Goal: Task Accomplishment & Management: Manage account settings

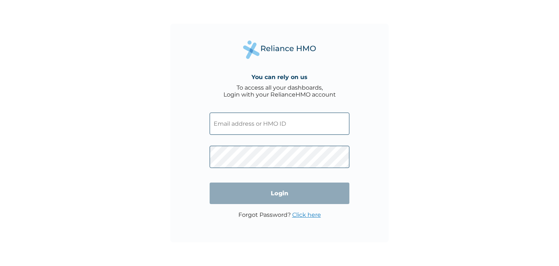
click at [267, 124] on input "text" at bounding box center [280, 123] width 140 height 22
type input "FXM/10001/A"
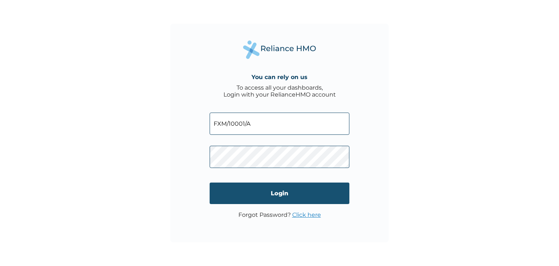
click at [267, 191] on input "Login" at bounding box center [280, 192] width 140 height 21
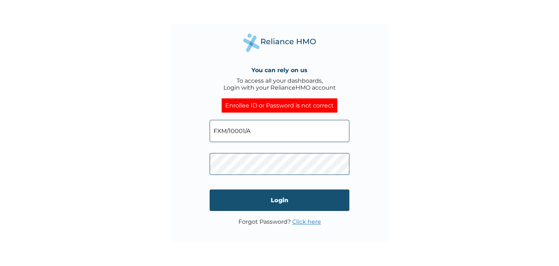
click at [268, 198] on input "Login" at bounding box center [280, 199] width 140 height 21
click at [272, 201] on input "Login" at bounding box center [280, 199] width 140 height 21
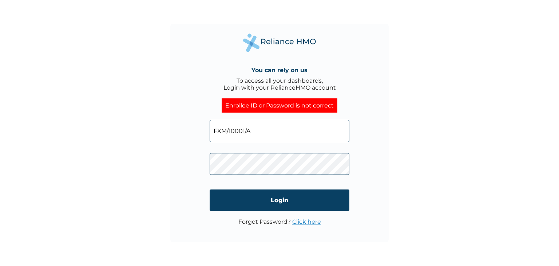
click at [259, 104] on div "Enrollee ID or Password is not correct" at bounding box center [280, 105] width 116 height 14
click at [262, 129] on input "FXM/10001/A" at bounding box center [280, 131] width 140 height 22
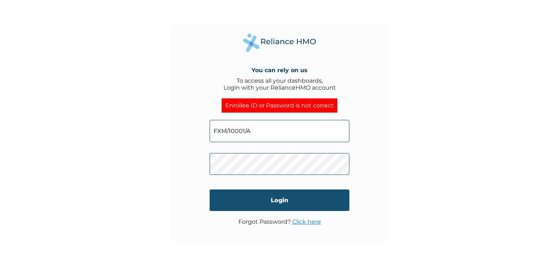
click at [273, 200] on input "Login" at bounding box center [280, 199] width 140 height 21
